Goal: Task Accomplishment & Management: Manage account settings

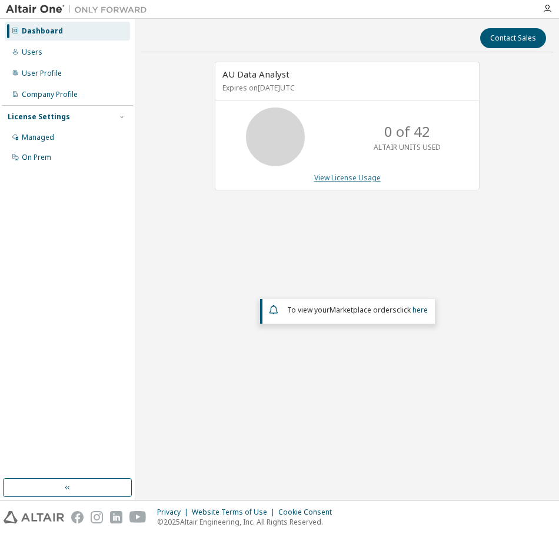
click at [350, 176] on link "View License Usage" at bounding box center [347, 178] width 66 height 10
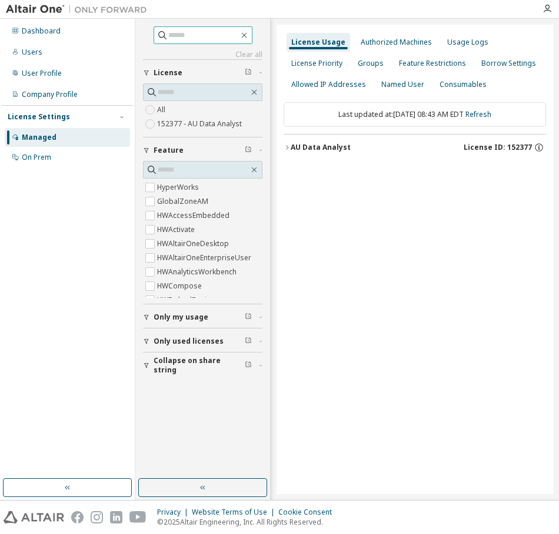
click at [188, 36] on input "text" at bounding box center [203, 35] width 71 height 12
type input "*******"
click at [467, 47] on div "Usage Logs" at bounding box center [467, 42] width 51 height 19
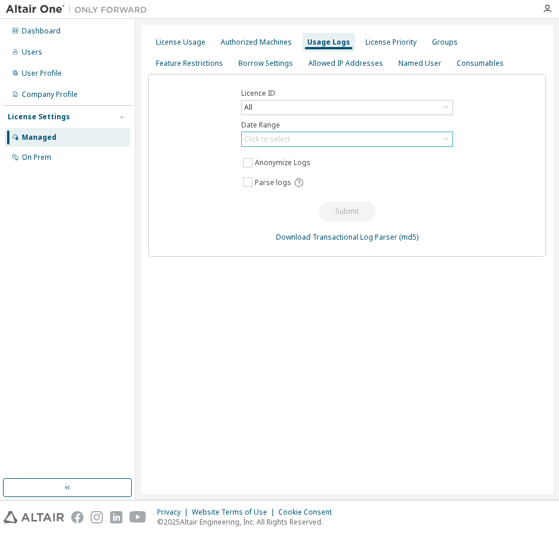
click at [447, 136] on icon at bounding box center [446, 139] width 12 height 12
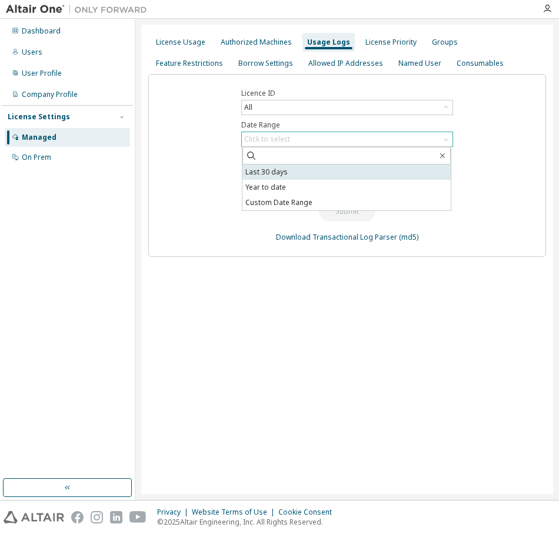
click at [407, 173] on li "Last 30 days" at bounding box center [346, 172] width 208 height 15
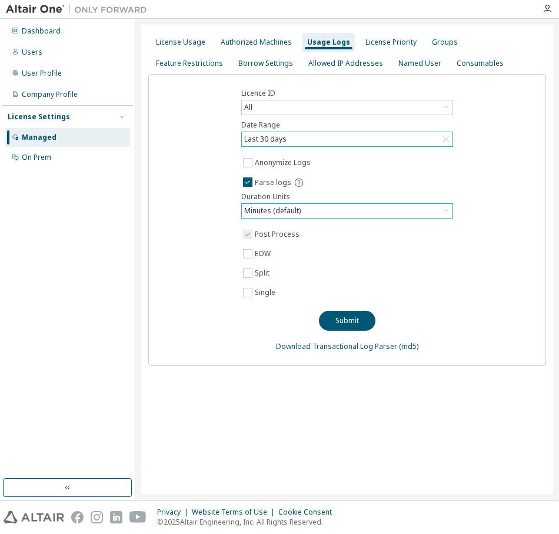
click at [337, 212] on div "Minutes (default)" at bounding box center [347, 211] width 210 height 14
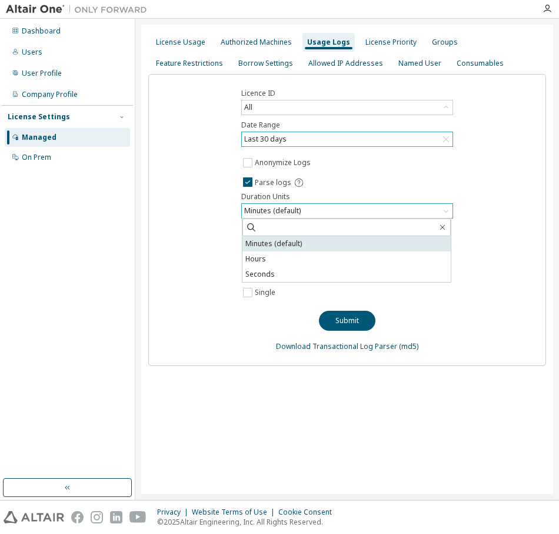
click at [313, 242] on li "Minutes (default)" at bounding box center [346, 243] width 208 height 15
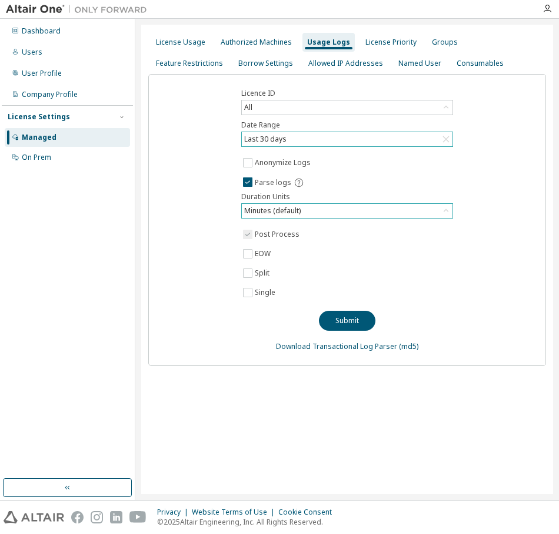
click at [361, 213] on div "Minutes (default)" at bounding box center [347, 211] width 210 height 14
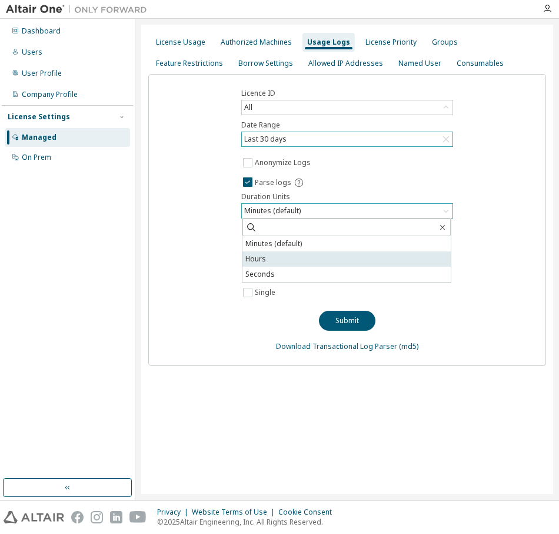
click at [299, 260] on li "Hours" at bounding box center [346, 259] width 208 height 15
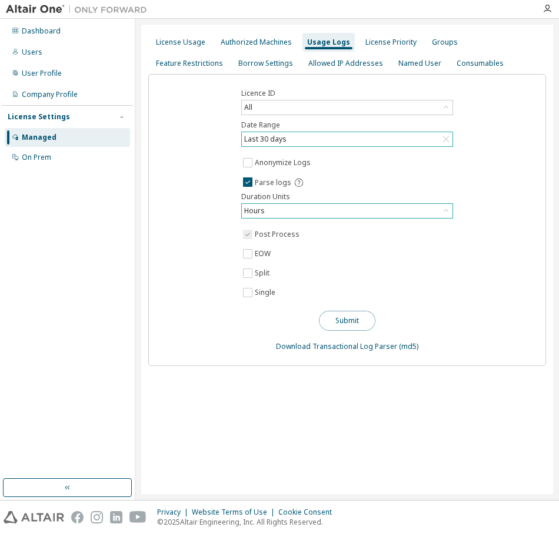
click at [359, 320] on button "Submit" at bounding box center [347, 321] width 56 height 20
click at [398, 60] on div "Named User" at bounding box center [419, 63] width 43 height 9
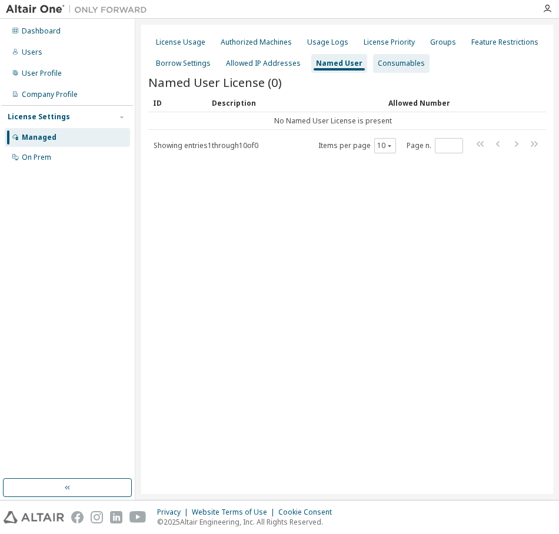
click at [385, 60] on div "Consumables" at bounding box center [400, 63] width 47 height 9
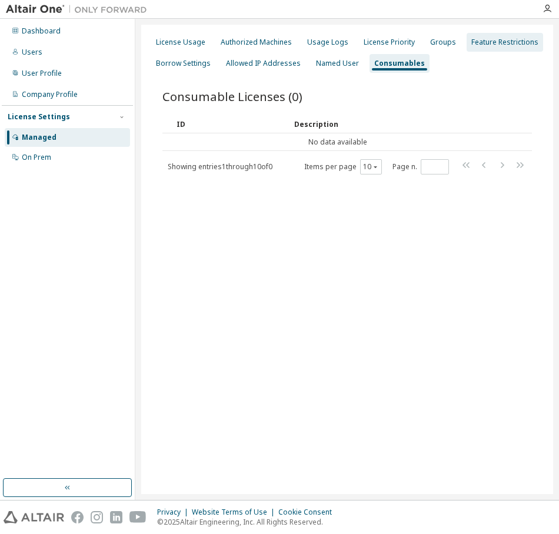
click at [486, 41] on div "Feature Restrictions" at bounding box center [504, 42] width 67 height 9
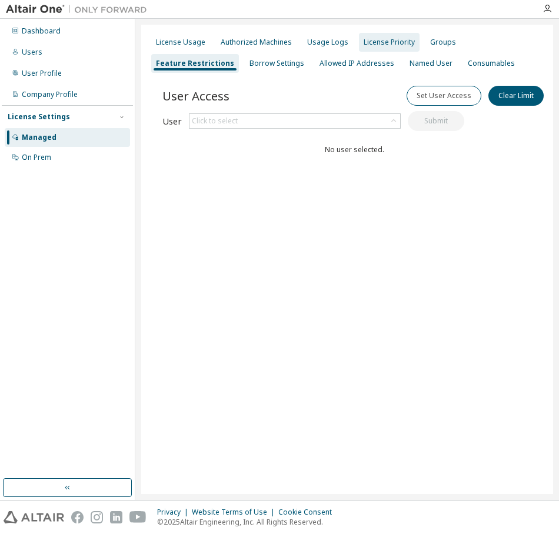
click at [390, 46] on div "License Priority" at bounding box center [388, 42] width 51 height 9
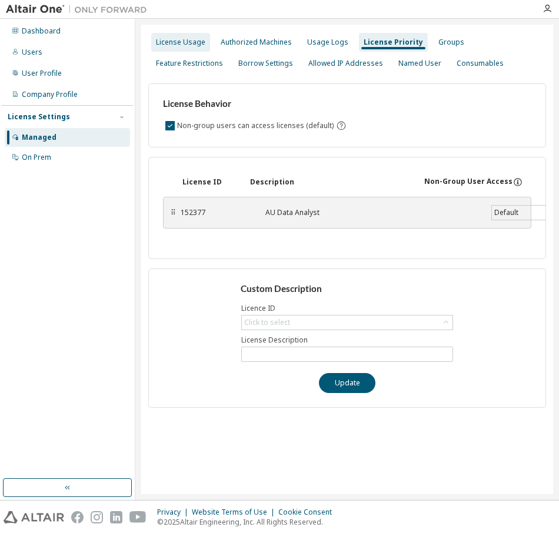
click at [190, 42] on div "License Usage" at bounding box center [180, 42] width 49 height 9
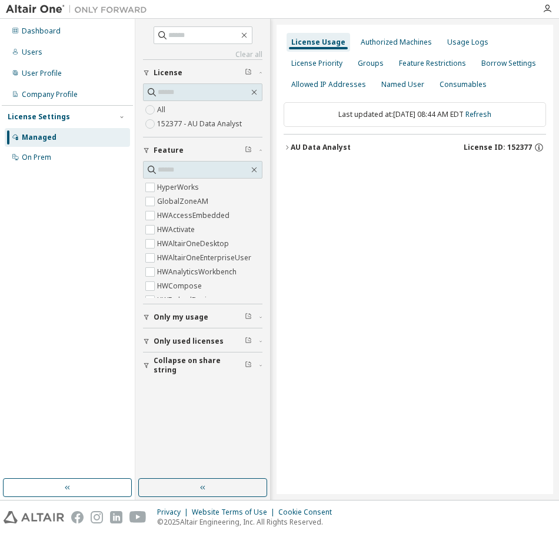
click at [49, 135] on div "Managed" at bounding box center [39, 137] width 35 height 9
click at [32, 49] on div "Users" at bounding box center [32, 52] width 21 height 9
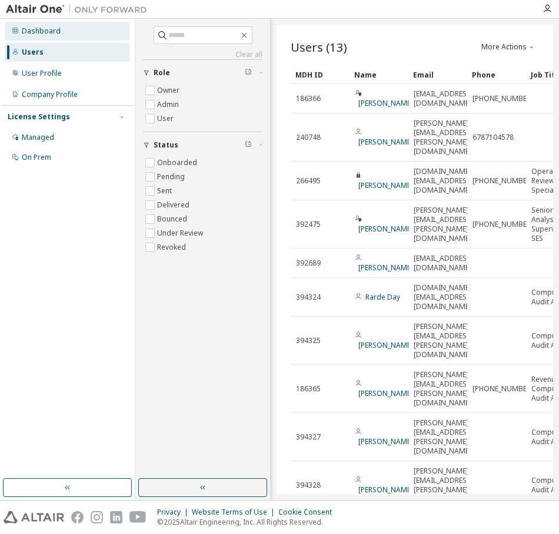
click at [42, 34] on div "Dashboard" at bounding box center [41, 30] width 39 height 9
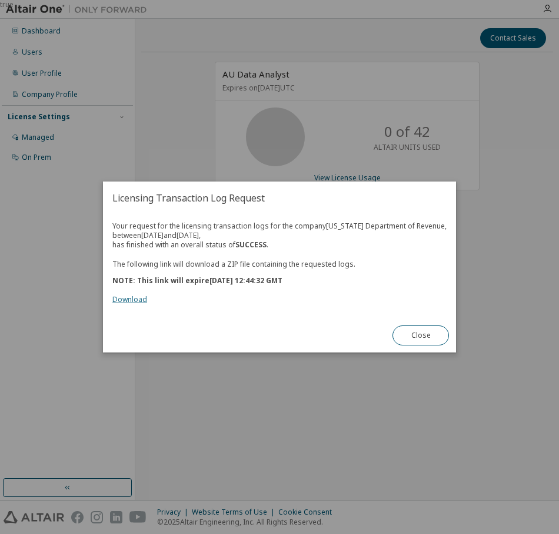
click at [136, 299] on link "Download" at bounding box center [129, 300] width 35 height 10
click at [419, 334] on button "Close" at bounding box center [420, 336] width 56 height 20
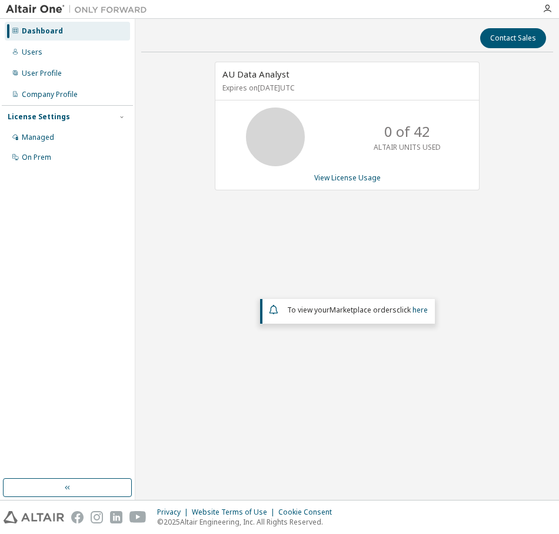
click at [51, 32] on div "Dashboard" at bounding box center [42, 30] width 41 height 9
click at [41, 135] on div "Managed" at bounding box center [38, 137] width 32 height 9
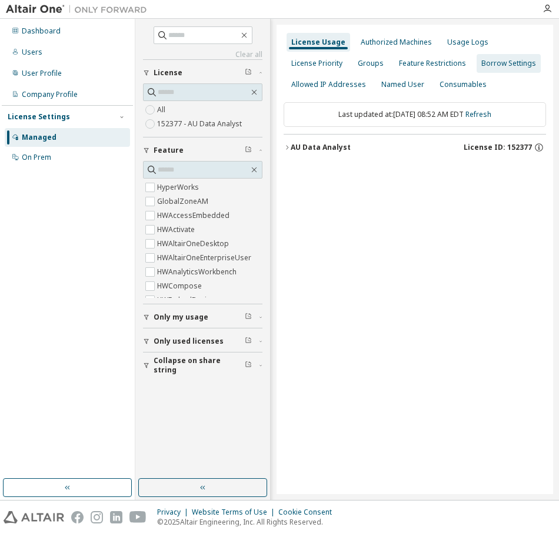
click at [510, 60] on div "Borrow Settings" at bounding box center [508, 63] width 55 height 9
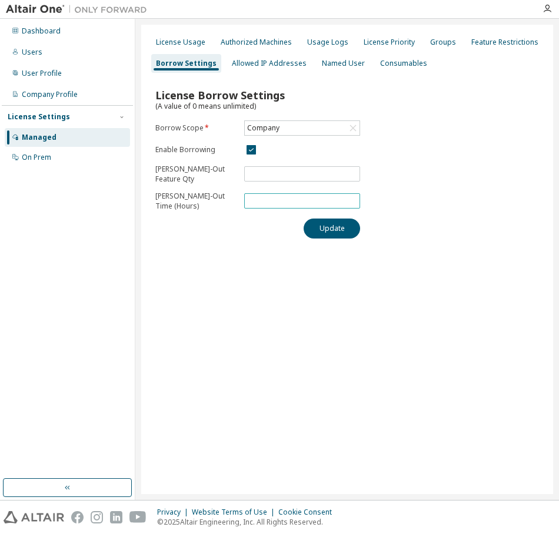
click at [255, 204] on input "*" at bounding box center [302, 200] width 110 height 9
click at [456, 153] on div "License Borrow Settings (A value of 0 means unlimited) Borrow Scope * Company E…" at bounding box center [346, 160] width 397 height 172
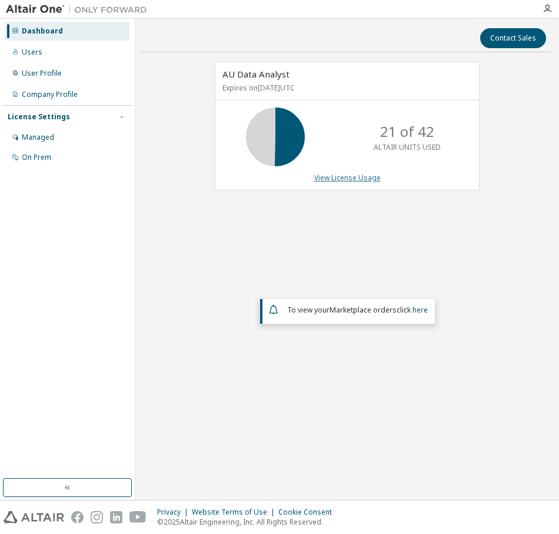
click at [349, 181] on link "View License Usage" at bounding box center [347, 178] width 66 height 10
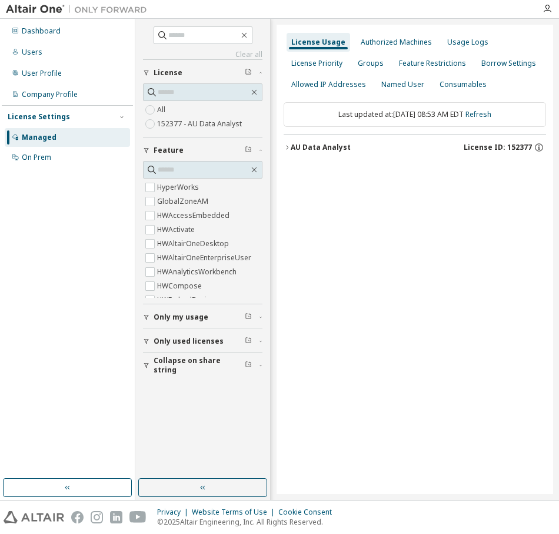
click at [286, 148] on icon "button" at bounding box center [286, 147] width 7 height 7
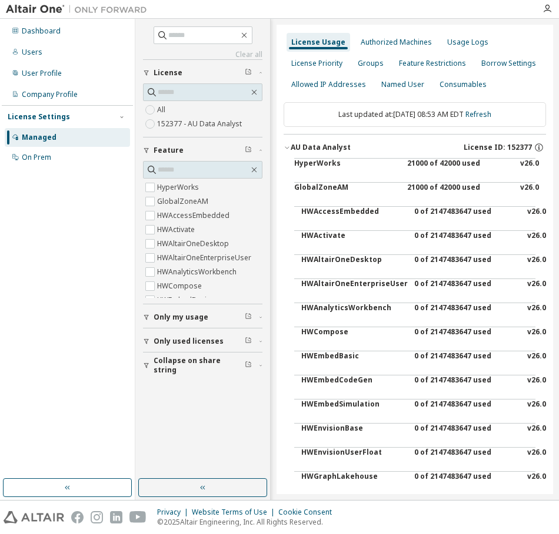
click at [325, 164] on div "HyperWorks" at bounding box center [347, 173] width 106 height 28
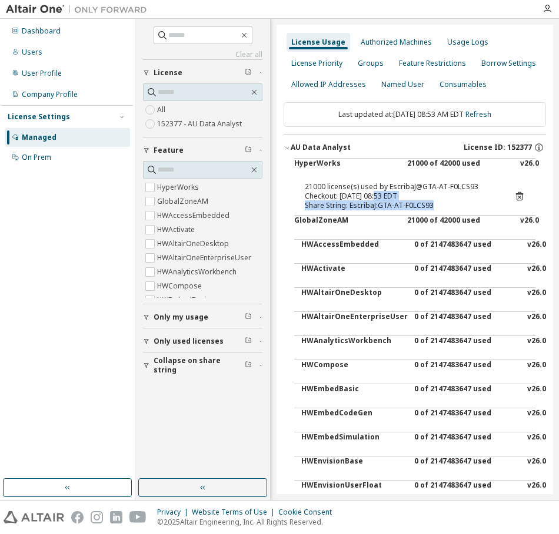
drag, startPoint x: 430, startPoint y: 208, endPoint x: 377, endPoint y: 200, distance: 54.0
click at [377, 200] on div "21000 license(s) used by EscribaJ@GTA-AT-F0LCS93 Checkout: [DATE] 08:53 EDT Sha…" at bounding box center [401, 196] width 192 height 28
drag, startPoint x: 377, startPoint y: 200, endPoint x: 437, endPoint y: 210, distance: 60.8
click at [437, 210] on div "Share String: EscribaJ:GTA-AT-F0LCS93" at bounding box center [401, 205] width 192 height 9
click at [453, 221] on div "21000 of 42000 used" at bounding box center [460, 230] width 106 height 28
